Goal: Task Accomplishment & Management: Use online tool/utility

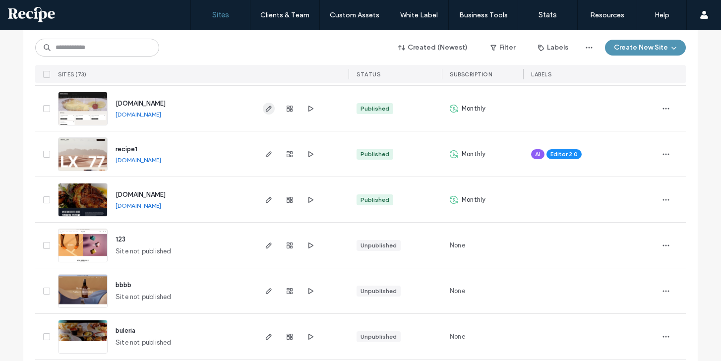
scroll to position [294, 0]
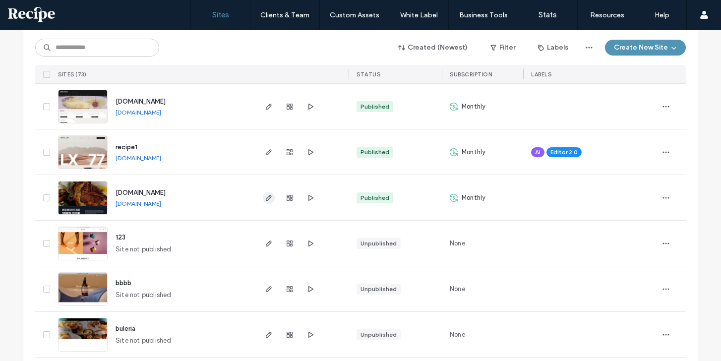
click at [269, 199] on span "button" at bounding box center [269, 198] width 12 height 12
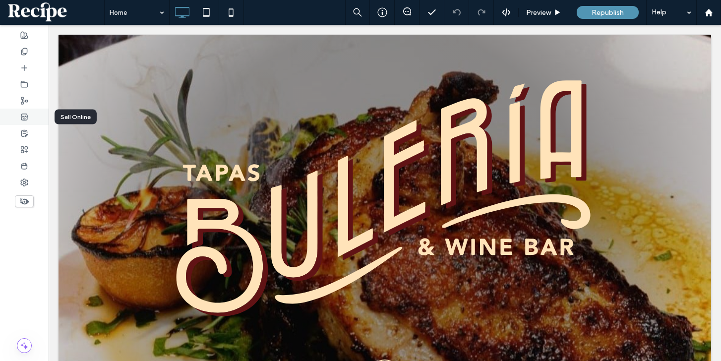
click at [34, 118] on div at bounding box center [24, 117] width 49 height 16
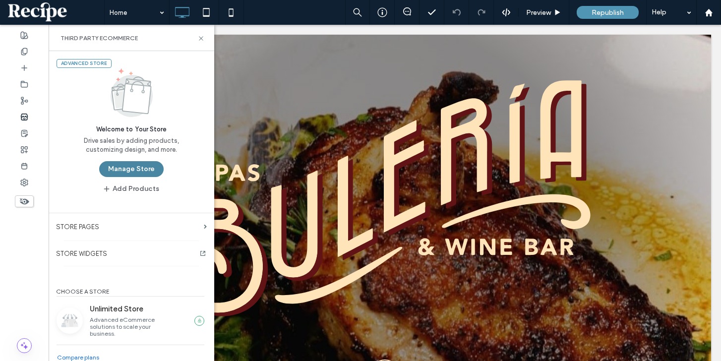
click at [153, 174] on button "Manage Store" at bounding box center [131, 169] width 64 height 16
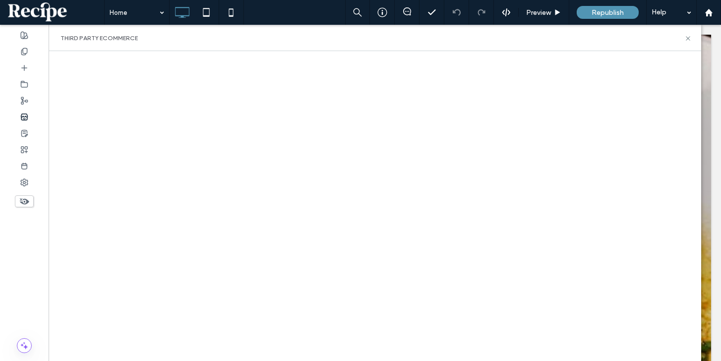
click at [686, 44] on div "Third Party eCommerce" at bounding box center [375, 38] width 653 height 26
click at [686, 41] on icon at bounding box center [688, 38] width 7 height 7
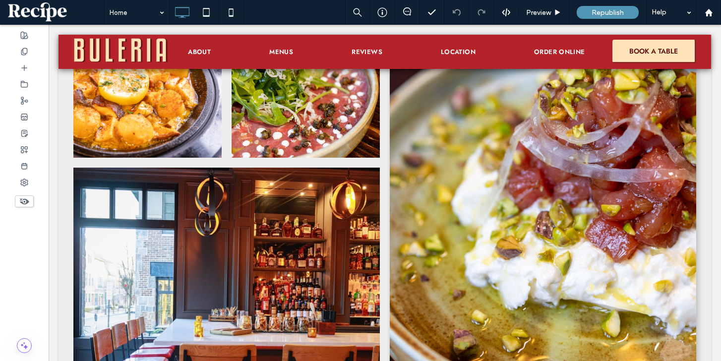
scroll to position [1333, 0]
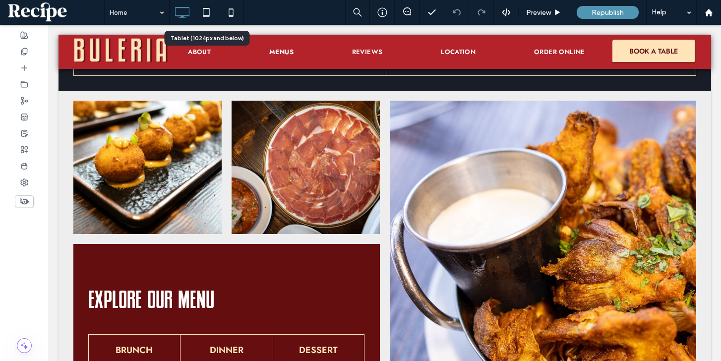
click at [210, 15] on use at bounding box center [206, 12] width 6 height 8
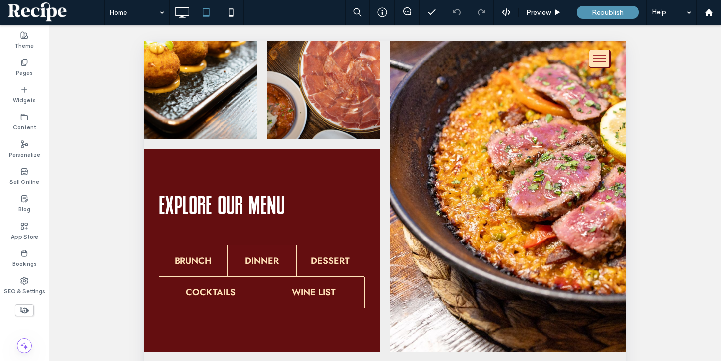
click at [598, 56] on button "menu" at bounding box center [600, 59] width 22 height 19
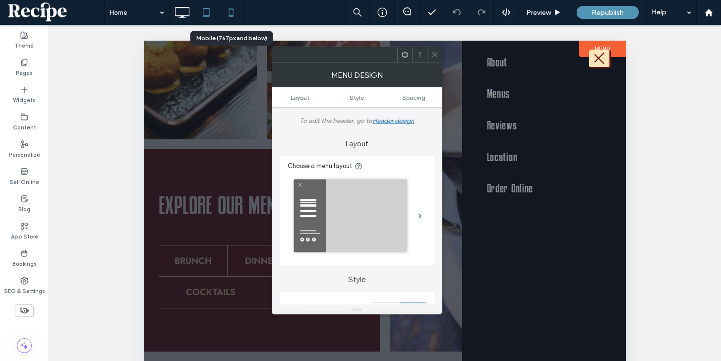
click at [226, 12] on icon at bounding box center [231, 12] width 20 height 20
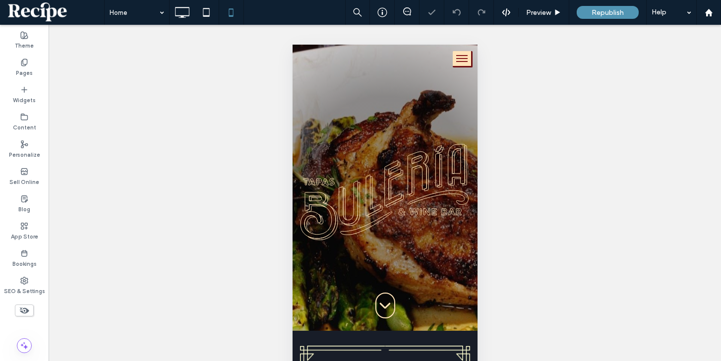
click at [462, 67] on button "menu" at bounding box center [462, 59] width 20 height 16
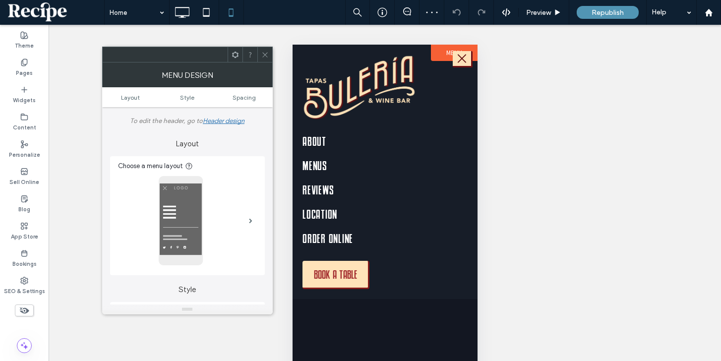
click at [267, 56] on icon at bounding box center [264, 54] width 7 height 7
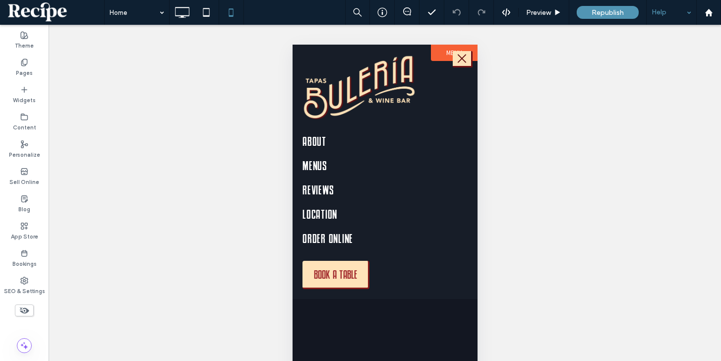
click at [671, 9] on div "Help" at bounding box center [672, 12] width 50 height 25
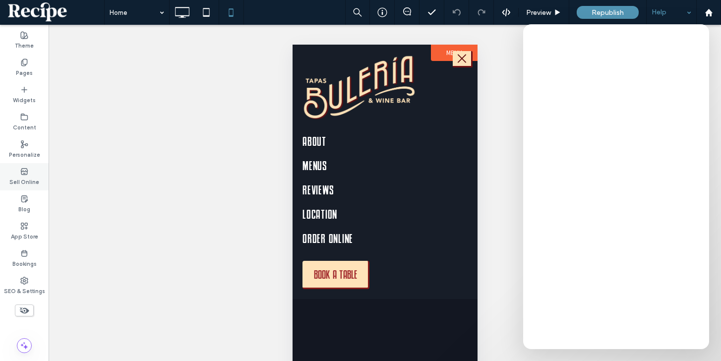
click at [27, 181] on label "Sell Online" at bounding box center [24, 181] width 30 height 11
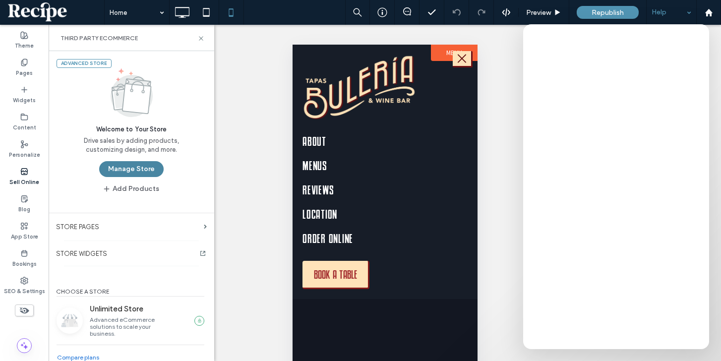
click at [112, 169] on button "Manage Store" at bounding box center [131, 169] width 64 height 16
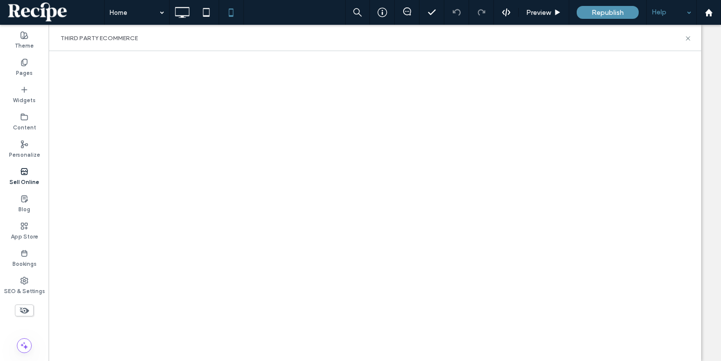
click at [662, 12] on div "Help" at bounding box center [672, 12] width 50 height 25
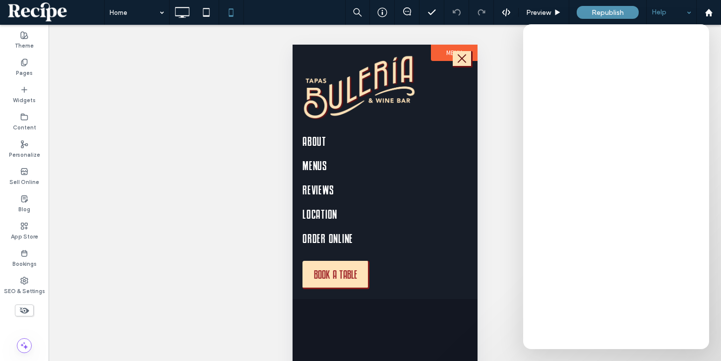
click at [464, 59] on span "menu" at bounding box center [461, 58] width 11 height 1
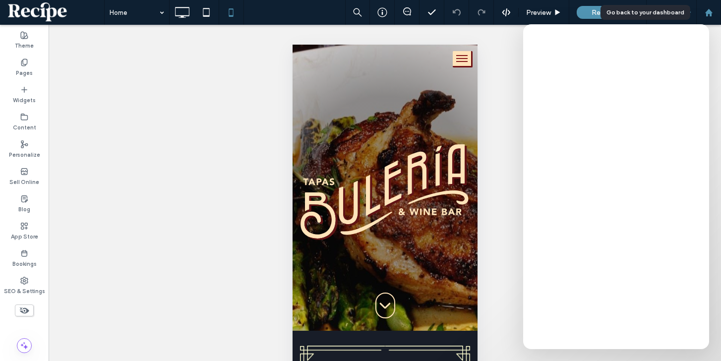
click at [710, 15] on use at bounding box center [708, 11] width 7 height 7
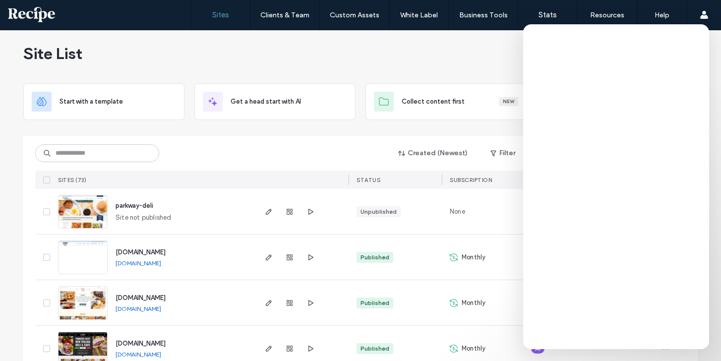
scroll to position [9, 0]
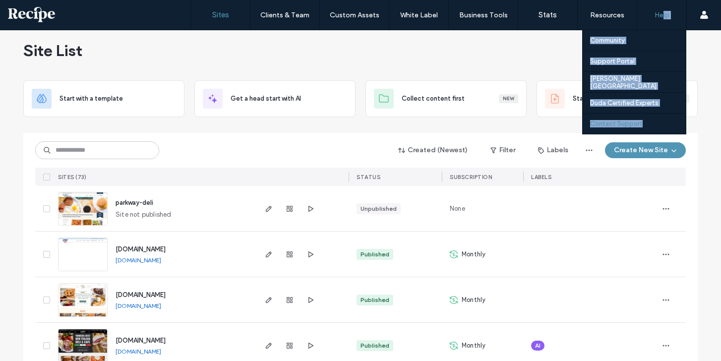
drag, startPoint x: 664, startPoint y: 12, endPoint x: 646, endPoint y: 125, distance: 114.0
click at [646, 30] on div "Help Community Support Portal Duda University Duda Certified Experts Contact Su…" at bounding box center [662, 15] width 50 height 30
click at [646, 125] on div "Contact Support" at bounding box center [638, 124] width 96 height 20
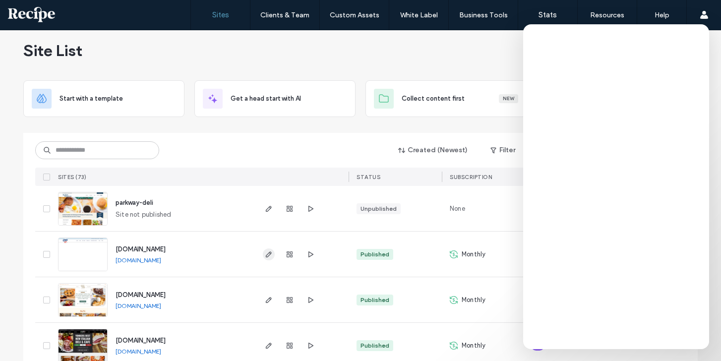
click at [266, 255] on use "button" at bounding box center [269, 255] width 6 height 6
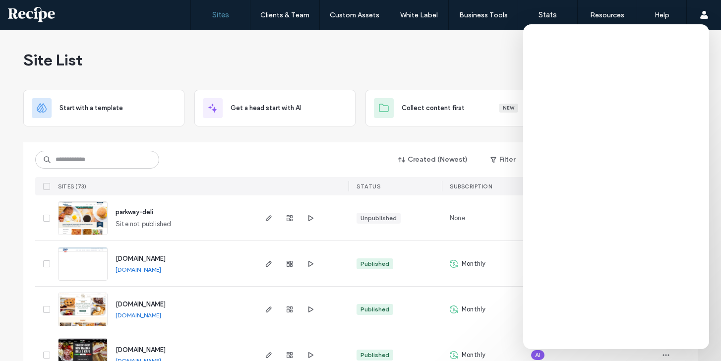
click at [457, 177] on div "Created (Newest) Filter Labels Create New Site SITES (73) STATUS SUBSCRIPTION L…" at bounding box center [360, 168] width 651 height 53
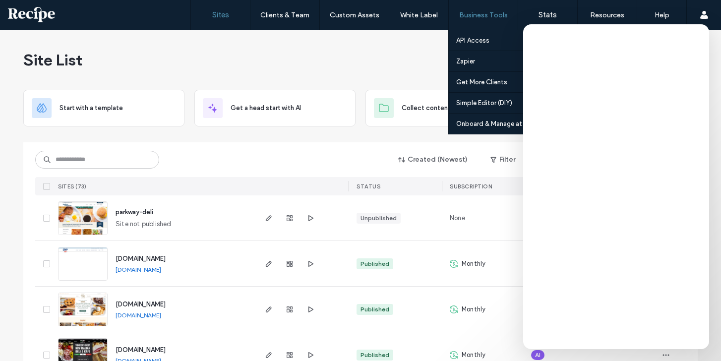
click at [456, 2] on div "Business Tools" at bounding box center [483, 15] width 69 height 30
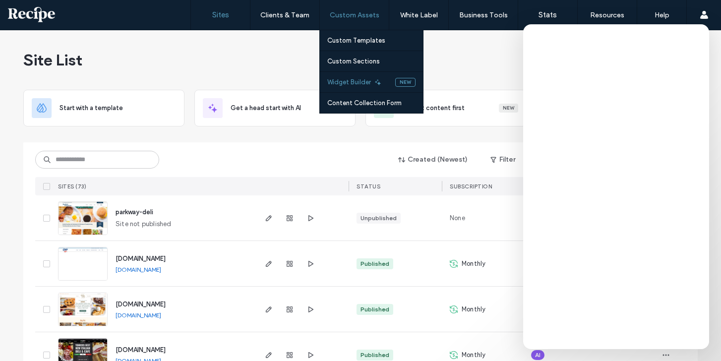
click at [355, 83] on label "Widget Builder" at bounding box center [349, 81] width 44 height 7
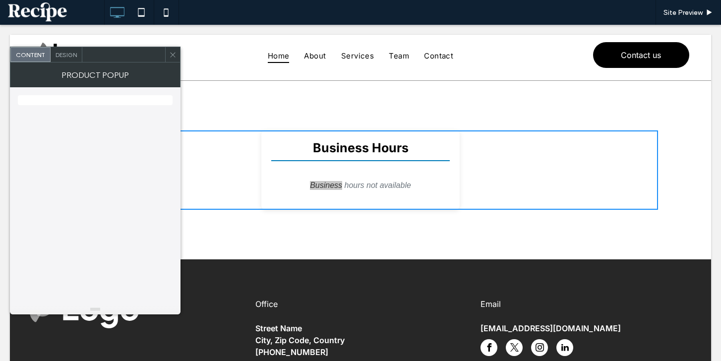
click at [172, 58] on icon at bounding box center [172, 54] width 7 height 7
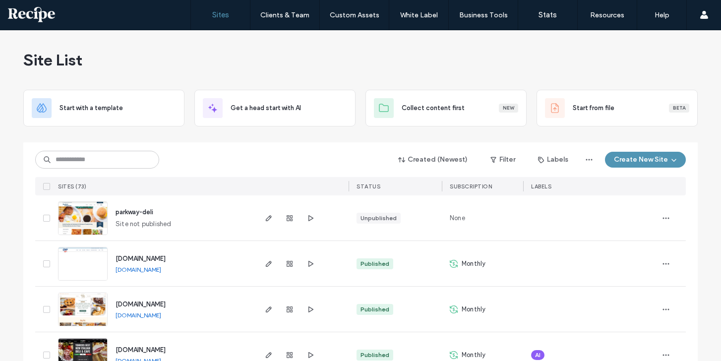
click at [624, 129] on div "Contact Support" at bounding box center [638, 124] width 96 height 20
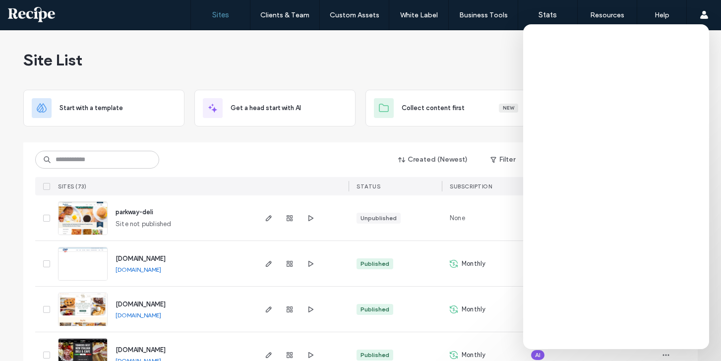
scroll to position [101, 0]
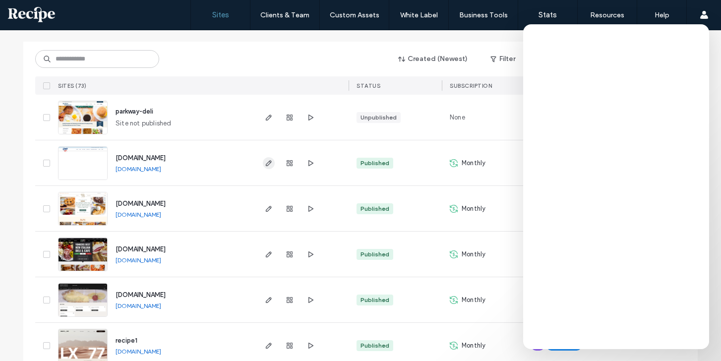
click at [267, 163] on icon "button" at bounding box center [269, 163] width 8 height 8
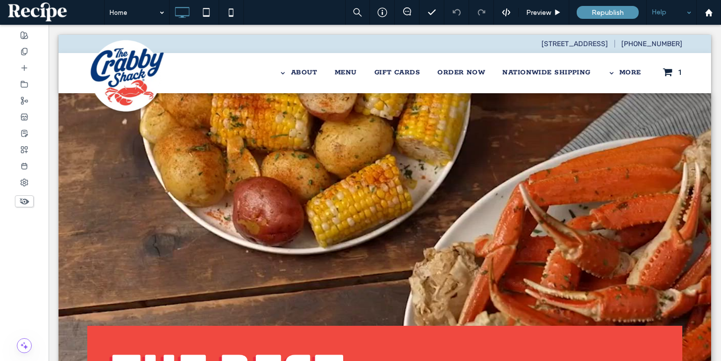
click at [681, 10] on div "Help" at bounding box center [672, 12] width 50 height 25
click at [386, 11] on icon at bounding box center [383, 12] width 10 height 10
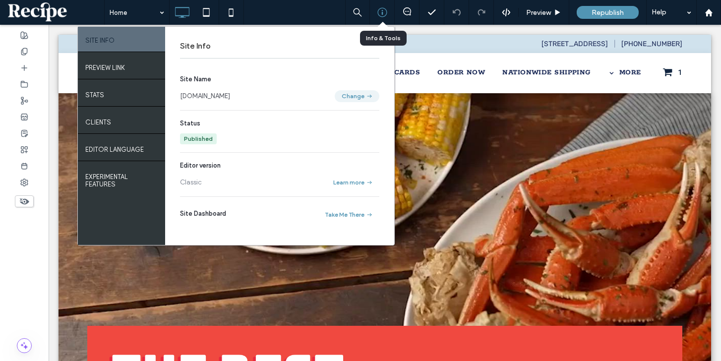
click at [361, 94] on button "Change" at bounding box center [357, 96] width 45 height 12
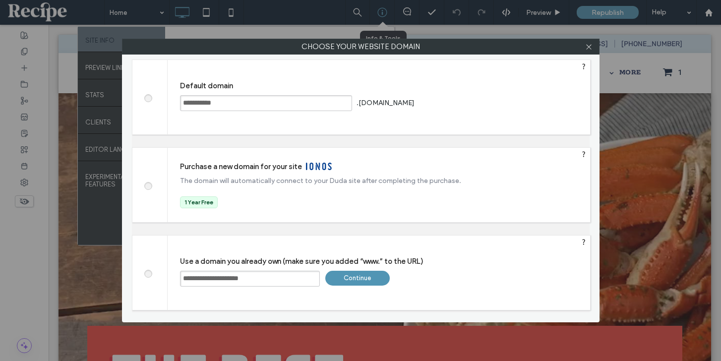
click at [316, 167] on span at bounding box center [319, 166] width 26 height 7
drag, startPoint x: 316, startPoint y: 167, endPoint x: 363, endPoint y: 167, distance: 47.1
click at [363, 167] on label "Purchase a new domain for your site" at bounding box center [351, 166] width 342 height 9
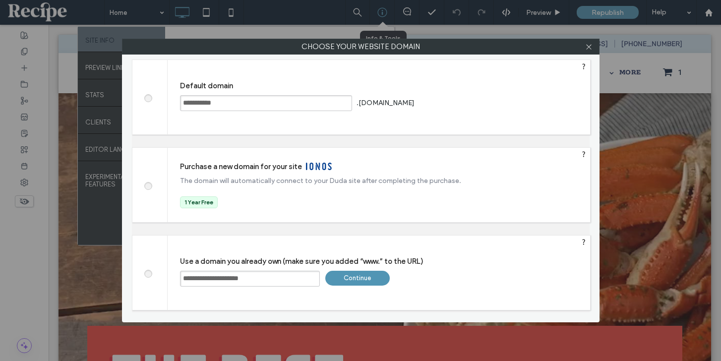
drag, startPoint x: 363, startPoint y: 167, endPoint x: 298, endPoint y: 167, distance: 64.5
click at [298, 167] on label "Purchase a new domain for your site" at bounding box center [351, 166] width 342 height 9
click at [583, 152] on icon at bounding box center [584, 154] width 8 height 8
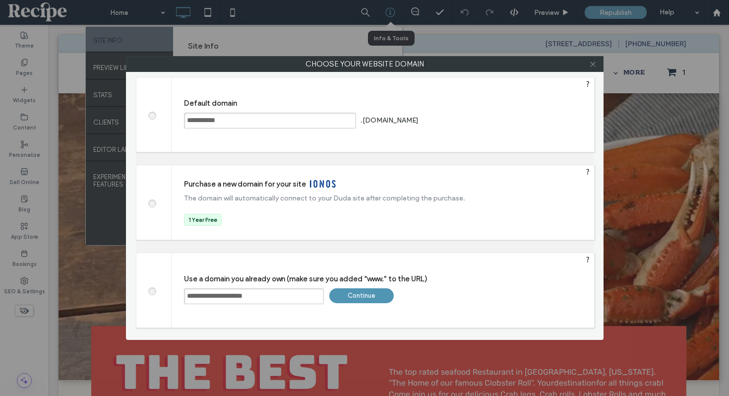
click at [594, 63] on use at bounding box center [592, 64] width 5 height 5
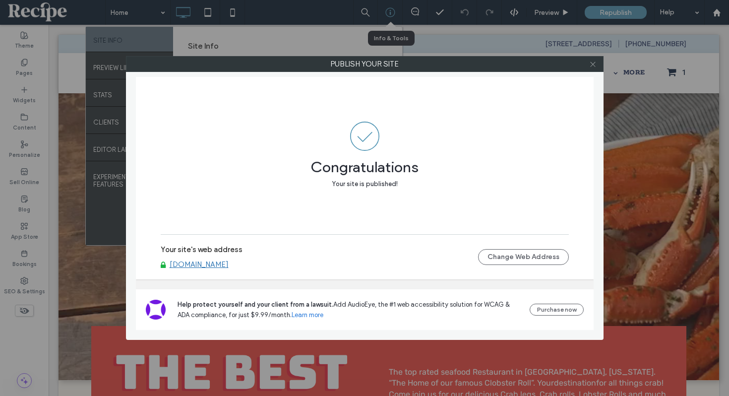
click at [595, 63] on icon at bounding box center [592, 64] width 7 height 7
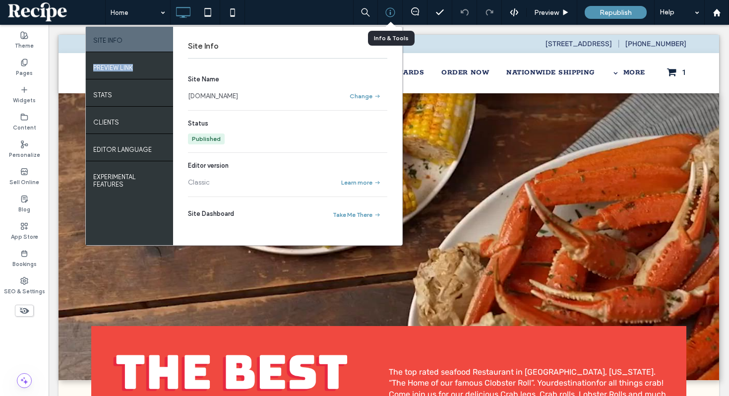
click at [106, 79] on div "SITE INFO PREVIEW LINK STATS Clients EDITOR LANGUAGE EXPERIMENTAL FEATURES" at bounding box center [129, 136] width 87 height 218
click at [107, 96] on label "STATS" at bounding box center [102, 92] width 19 height 12
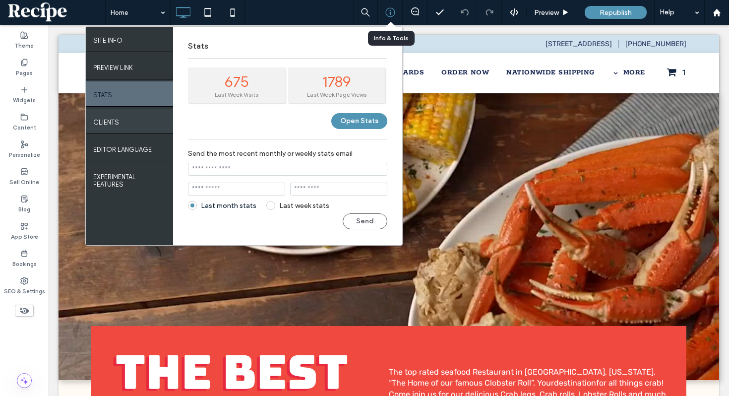
click at [116, 118] on label "Clients" at bounding box center [106, 120] width 26 height 12
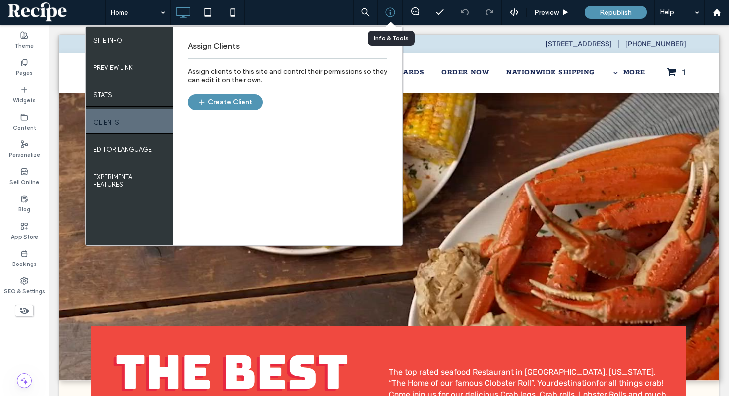
click at [116, 113] on div "Clients" at bounding box center [129, 121] width 87 height 25
click at [127, 158] on div "EDITOR LANGUAGE" at bounding box center [129, 148] width 87 height 25
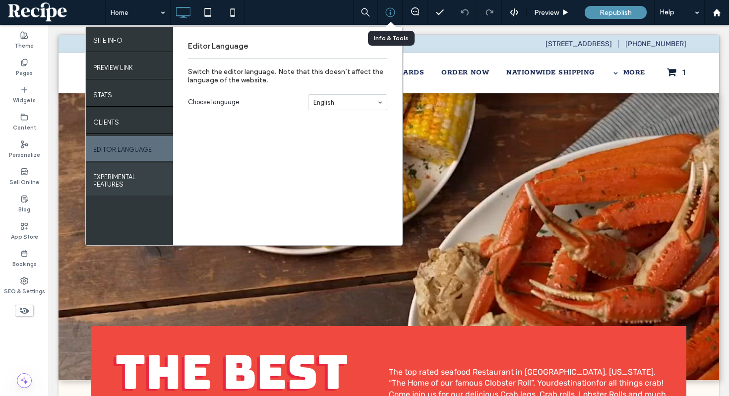
click at [133, 195] on div "EXPERIMENTAL FEATURES" at bounding box center [129, 179] width 87 height 32
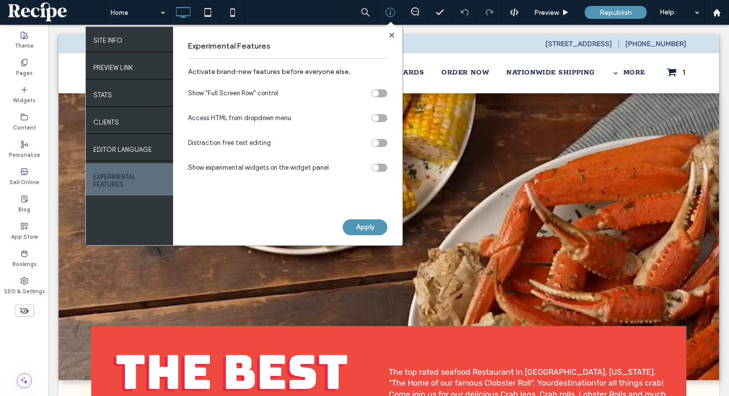
click at [379, 164] on div "toggle" at bounding box center [380, 168] width 16 height 8
click at [377, 145] on div "toggle" at bounding box center [375, 142] width 7 height 7
click at [381, 118] on div "toggle" at bounding box center [380, 118] width 16 height 8
click at [379, 93] on div "toggle" at bounding box center [380, 93] width 16 height 8
click at [140, 150] on label "EDITOR LANGUAGE" at bounding box center [122, 147] width 59 height 12
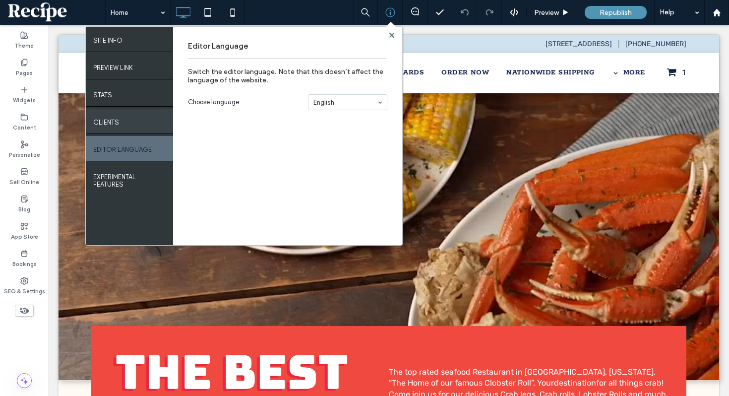
click at [139, 133] on div "Clients" at bounding box center [129, 121] width 87 height 25
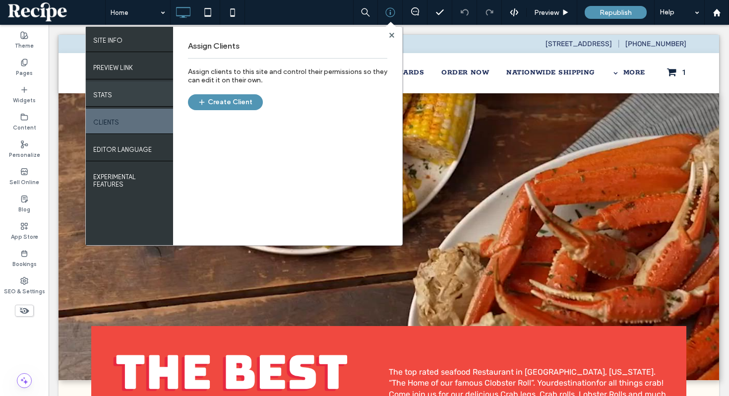
click at [141, 104] on div "STATS" at bounding box center [129, 93] width 87 height 25
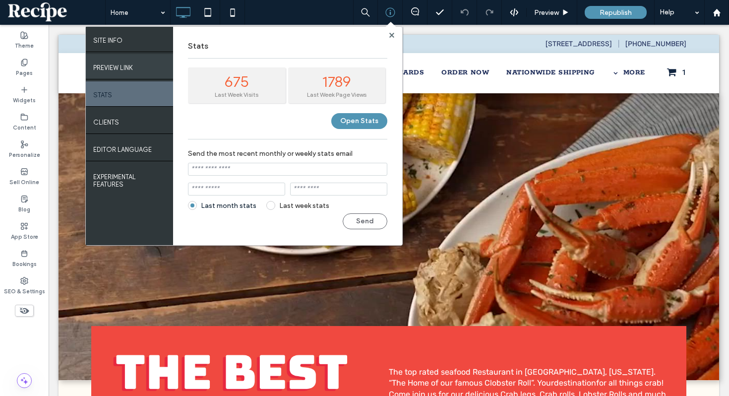
click at [142, 64] on div "PREVIEW LINK" at bounding box center [129, 66] width 87 height 25
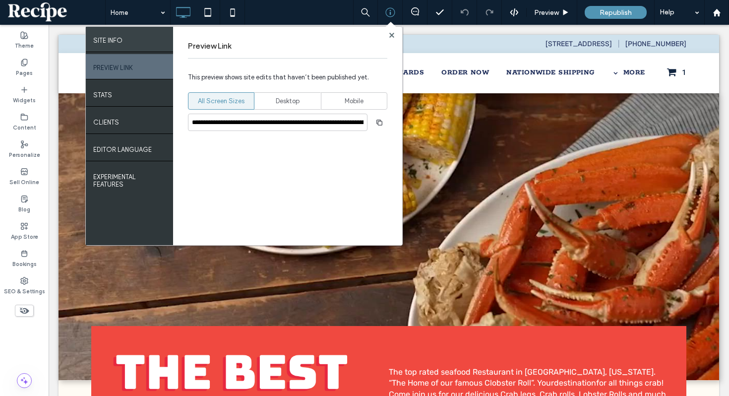
click at [141, 46] on div "SITE INFO" at bounding box center [129, 39] width 87 height 25
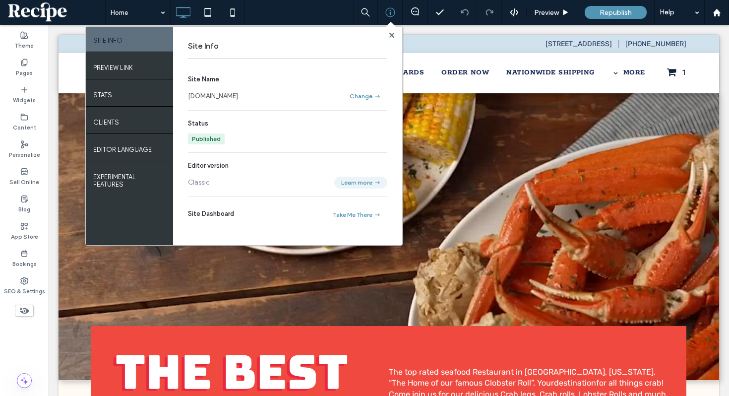
click at [380, 179] on icon "button" at bounding box center [378, 183] width 8 height 8
click at [373, 218] on span "button" at bounding box center [377, 214] width 9 height 11
click at [393, 32] on use at bounding box center [391, 34] width 5 height 5
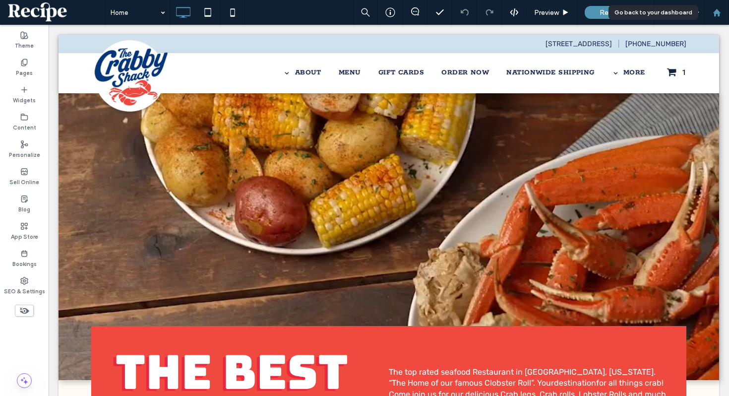
click at [713, 11] on icon at bounding box center [717, 12] width 8 height 8
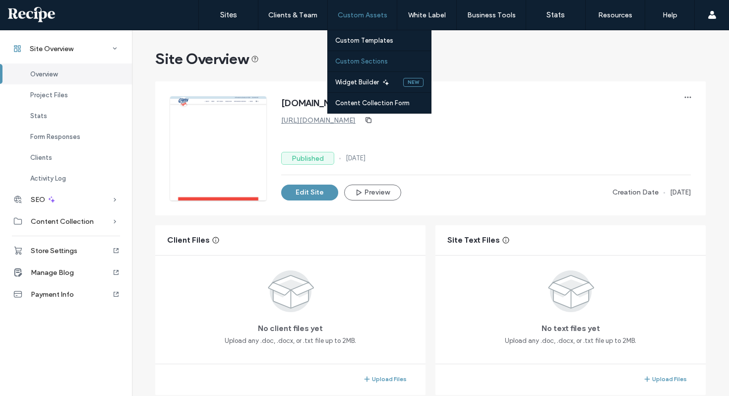
click at [374, 56] on link "Custom Sections" at bounding box center [383, 61] width 96 height 20
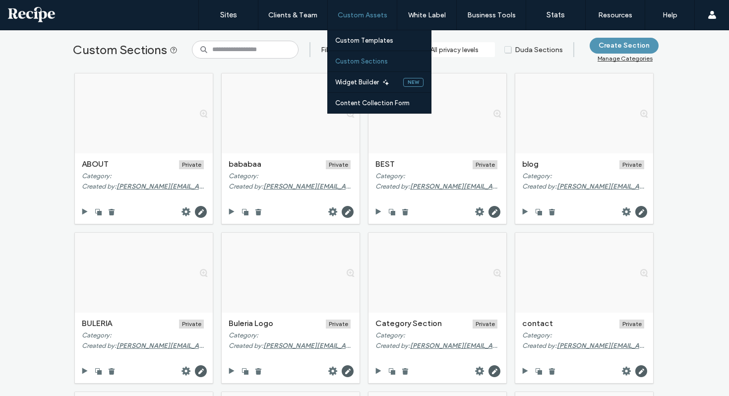
click at [381, 62] on label "Custom Sections" at bounding box center [361, 61] width 53 height 7
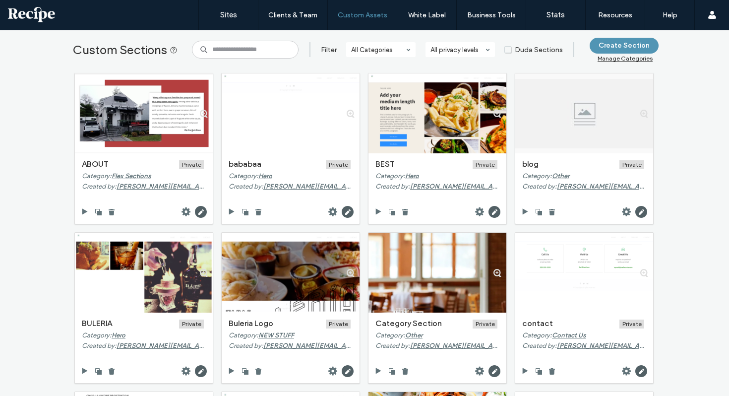
click at [486, 40] on section "All privacy levels" at bounding box center [460, 49] width 69 height 25
click at [602, 59] on div "Manage Categories" at bounding box center [625, 58] width 55 height 7
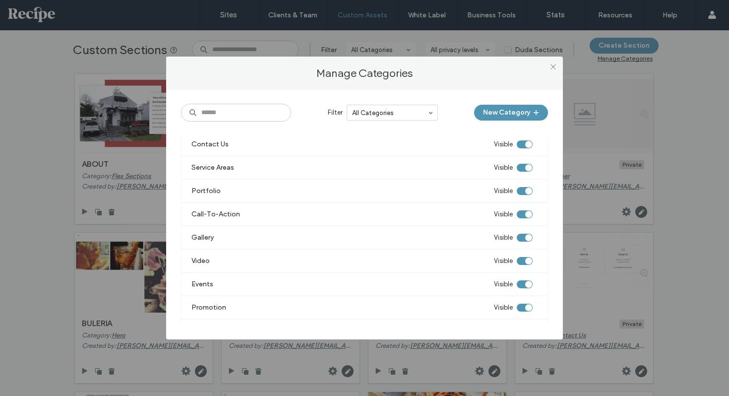
scroll to position [495, 0]
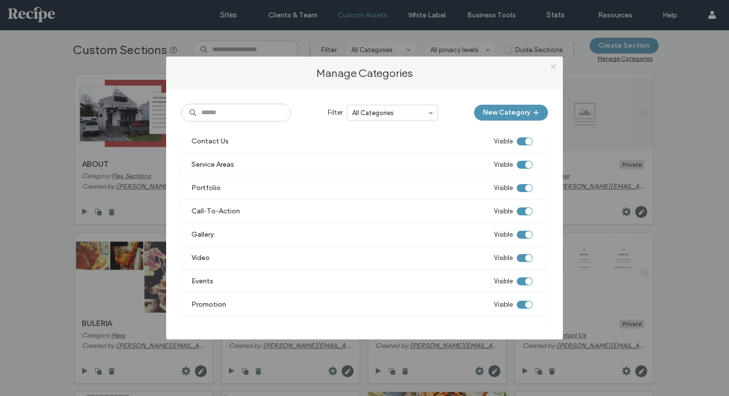
click at [553, 60] on span at bounding box center [553, 66] width 7 height 15
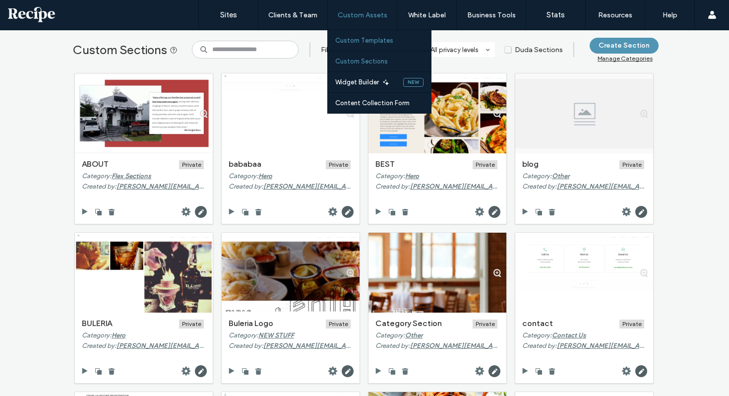
click at [379, 45] on link "Custom Templates" at bounding box center [383, 40] width 96 height 20
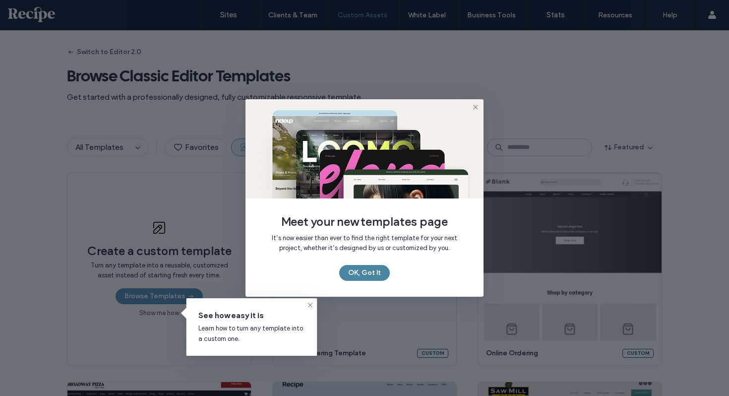
click at [370, 265] on button "OK, Got It" at bounding box center [364, 273] width 51 height 16
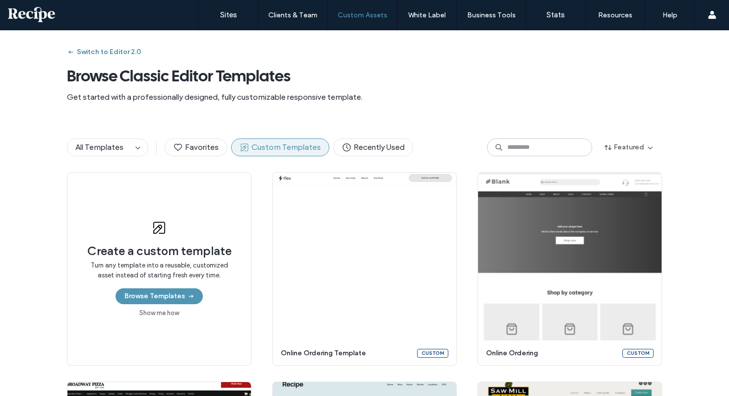
click at [112, 53] on button "Switch to Editor 2.0" at bounding box center [104, 52] width 74 height 16
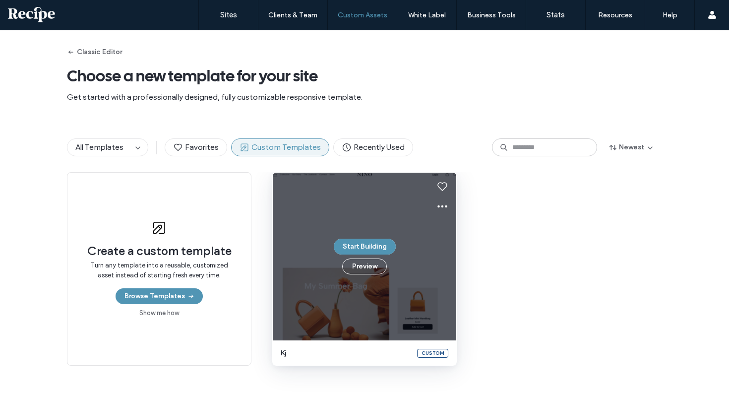
scroll to position [35, 0]
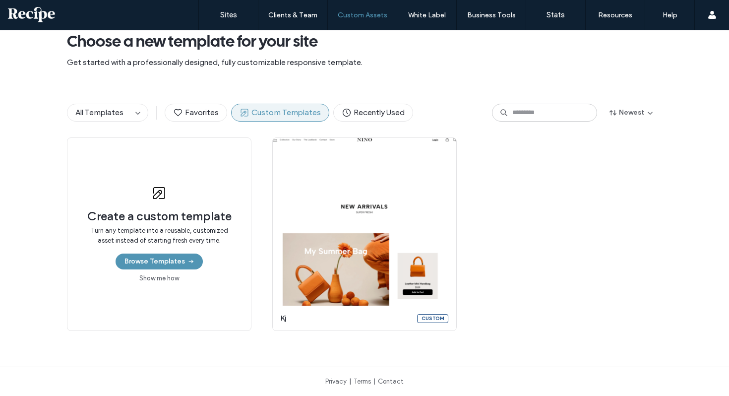
click at [170, 282] on link "Show me how" at bounding box center [159, 278] width 40 height 10
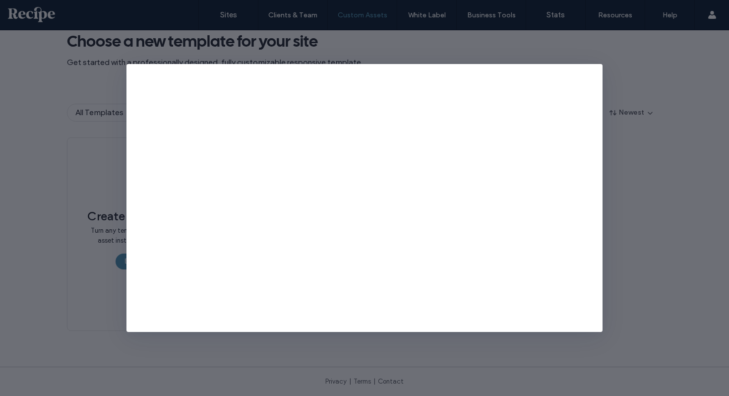
click at [654, 77] on div at bounding box center [364, 198] width 729 height 396
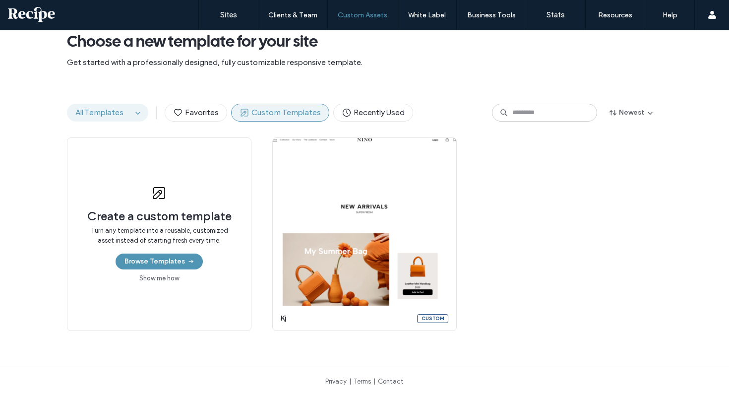
click at [113, 106] on button "All Templates" at bounding box center [99, 112] width 64 height 17
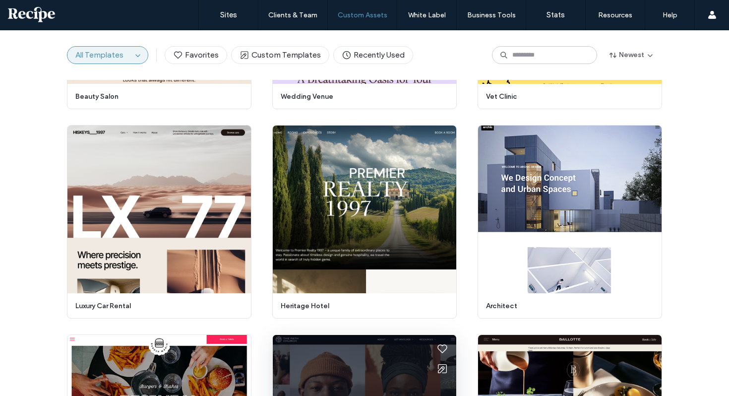
scroll to position [0, 0]
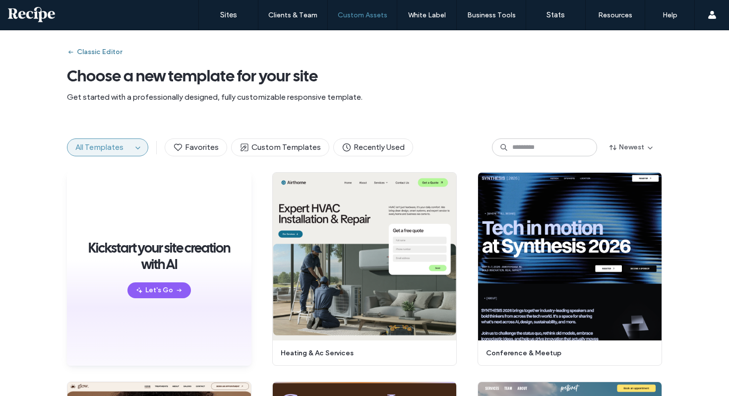
click at [109, 55] on button "Classic Editor" at bounding box center [94, 52] width 55 height 16
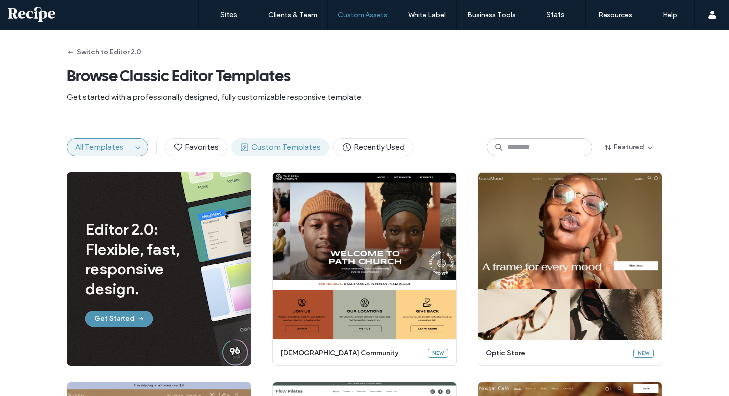
click at [244, 148] on icon at bounding box center [245, 147] width 10 height 10
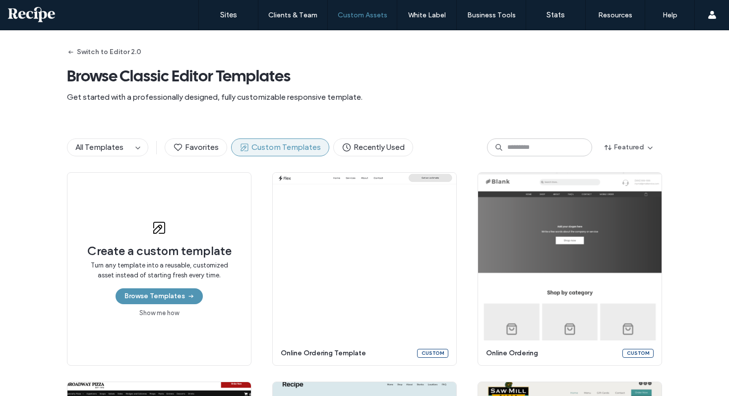
click at [128, 138] on div "All Templates Favorites Custom Templates Recently Used Featured" at bounding box center [364, 148] width 595 height 50
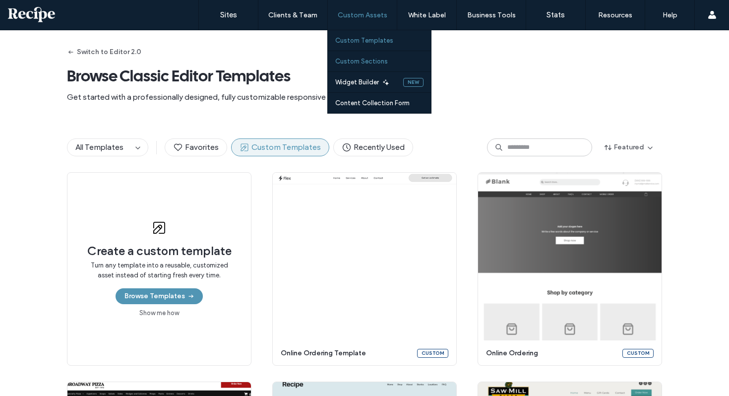
click at [358, 67] on link "Custom Sections" at bounding box center [383, 61] width 96 height 20
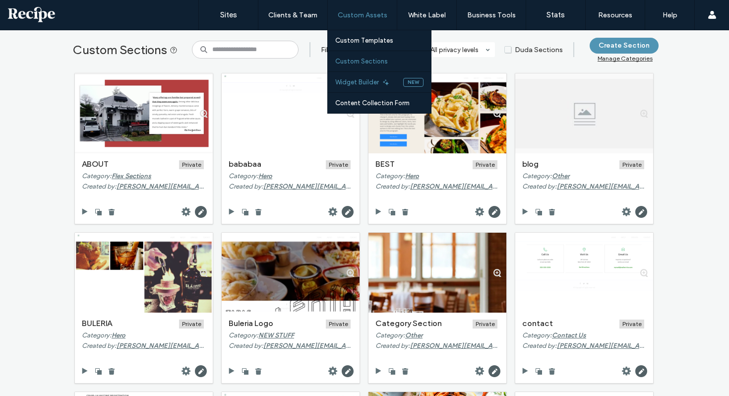
click at [373, 84] on label "Widget Builder" at bounding box center [357, 81] width 44 height 7
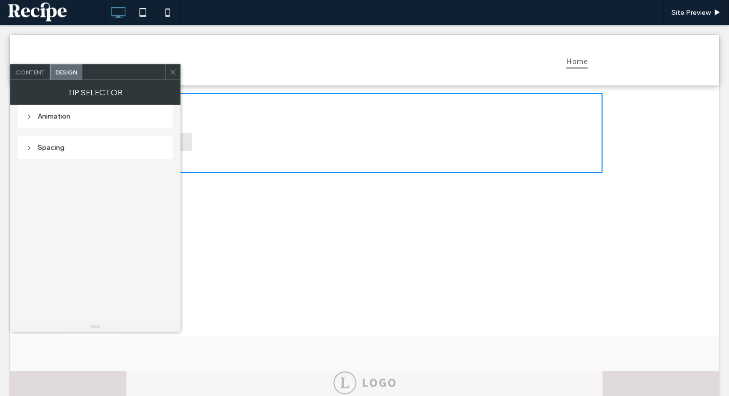
click at [171, 70] on use at bounding box center [172, 71] width 5 height 5
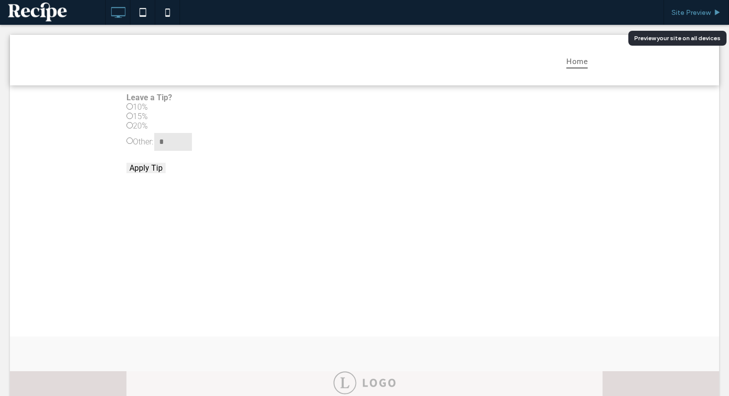
click at [703, 16] on div "Site Preview" at bounding box center [696, 12] width 65 height 25
click at [686, 15] on span "Site Preview" at bounding box center [691, 12] width 39 height 8
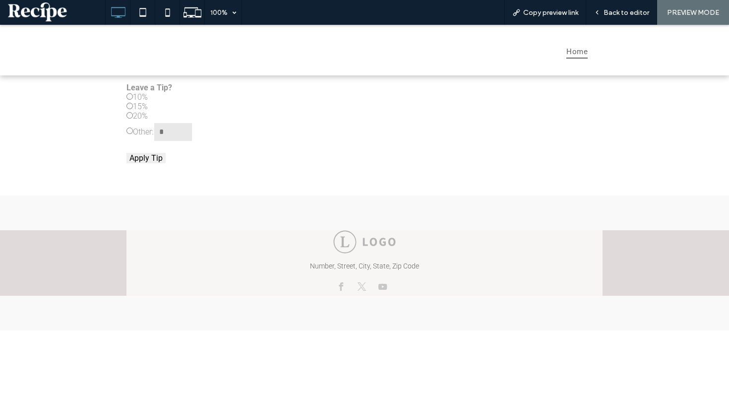
click at [145, 107] on div "Leave a Tip? 10% 15% 20% Other: Apply Tip" at bounding box center [365, 123] width 476 height 80
click at [137, 110] on div "Leave a Tip? 10% 15% 20% Other: Apply Tip" at bounding box center [365, 123] width 476 height 80
click at [168, 138] on input "number" at bounding box center [173, 132] width 40 height 20
type input "*"
click at [150, 145] on div "Leave a Tip? 10% 15% 20% Other: * Apply Tip" at bounding box center [365, 123] width 476 height 80
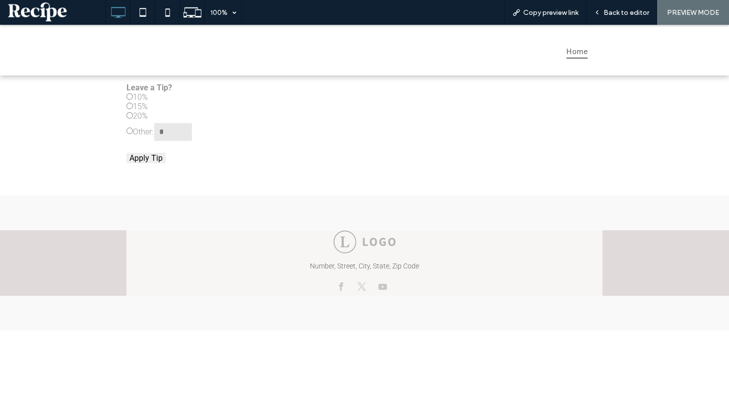
click at [150, 157] on button "Apply Tip" at bounding box center [146, 158] width 39 height 10
click at [149, 157] on button "Apply Tip" at bounding box center [146, 158] width 39 height 10
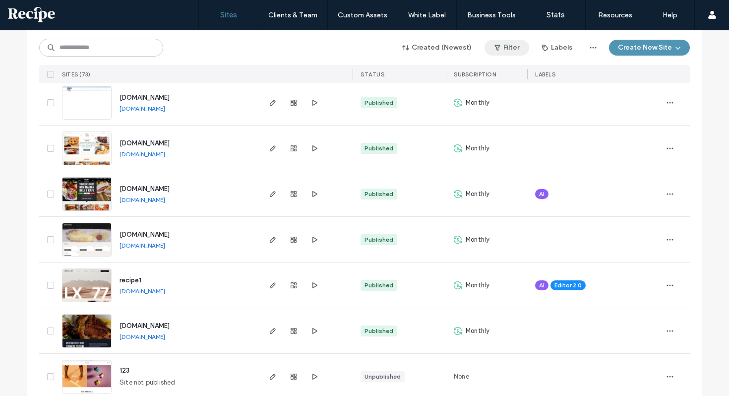
scroll to position [166, 0]
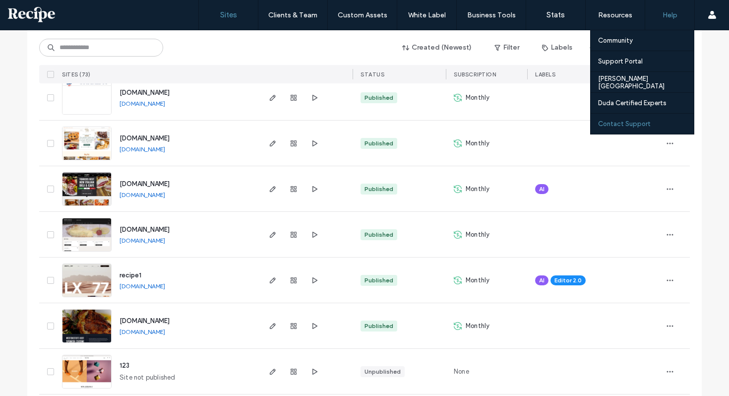
click at [635, 125] on label "Contact Support" at bounding box center [624, 123] width 53 height 7
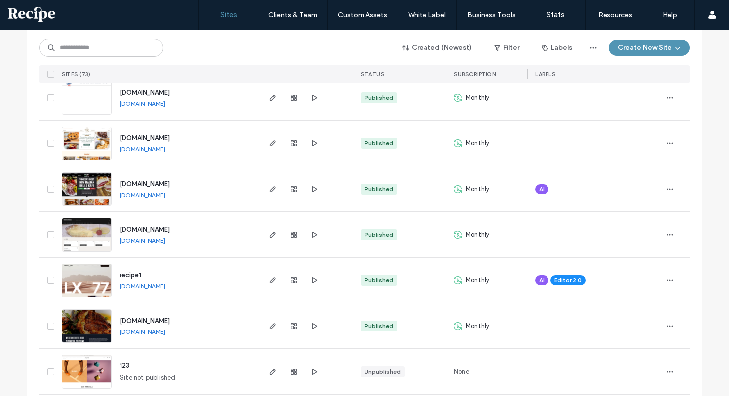
scroll to position [0, 0]
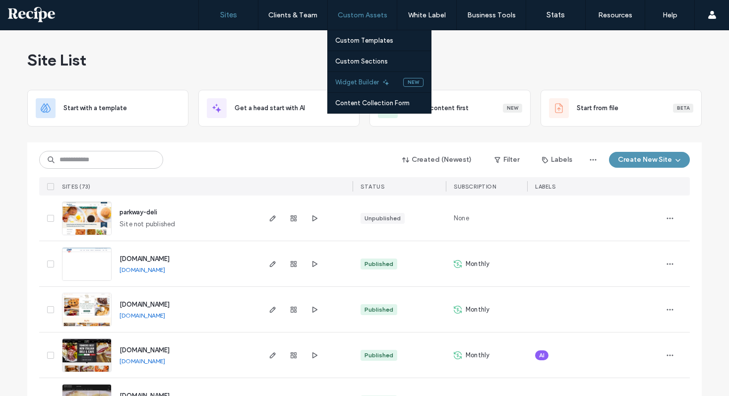
click at [364, 84] on label "Widget Builder" at bounding box center [357, 81] width 44 height 7
